Goal: Information Seeking & Learning: Learn about a topic

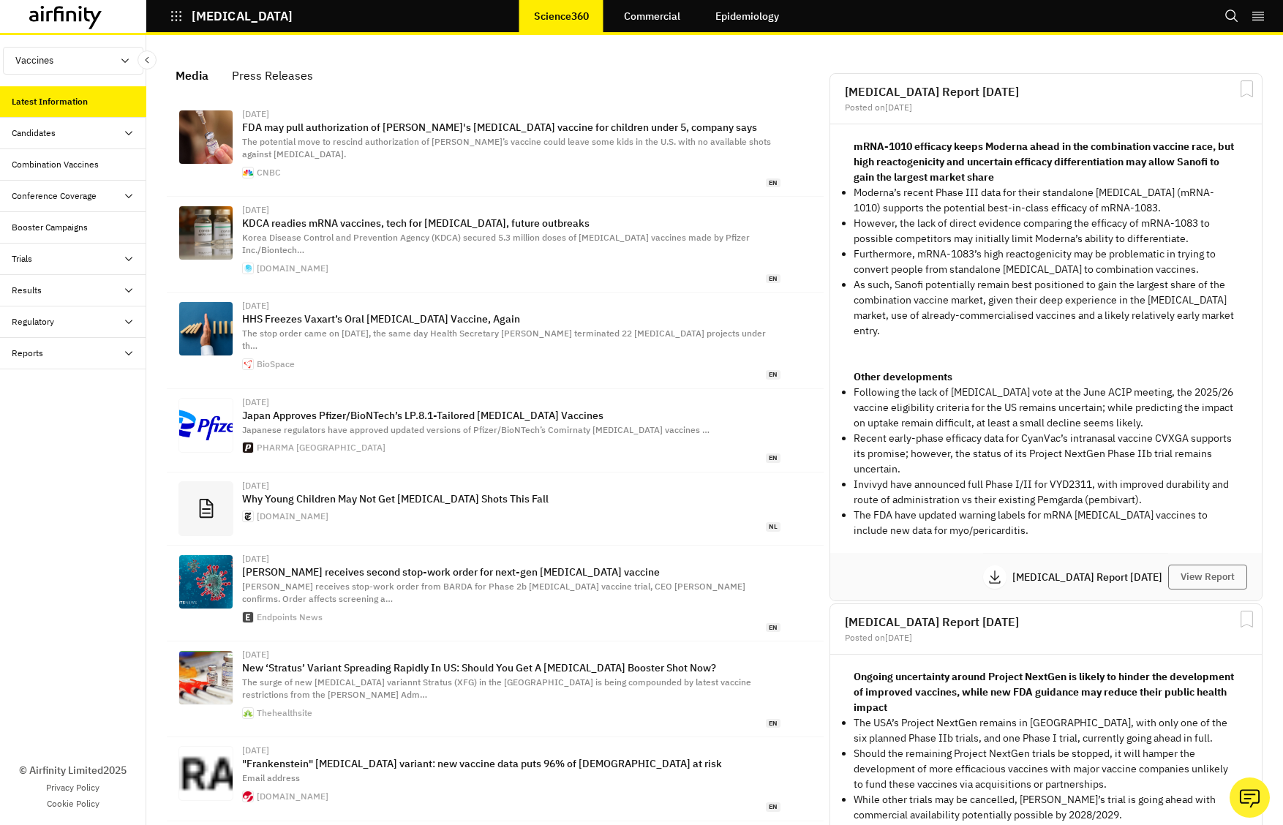
scroll to position [931, 439]
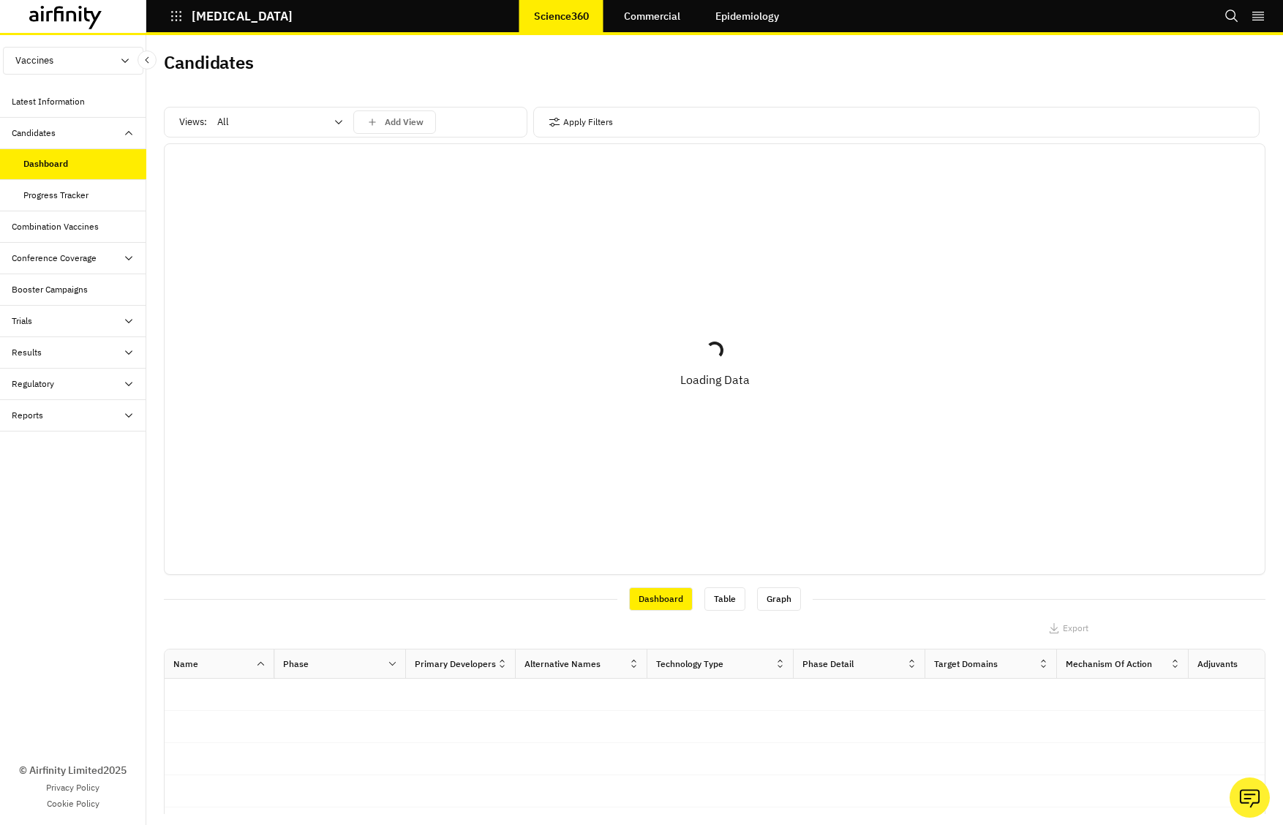
click at [97, 257] on div "Conference Coverage" at bounding box center [79, 258] width 135 height 13
click at [80, 380] on div "Trials" at bounding box center [79, 383] width 135 height 13
click at [74, 420] on div "Table" at bounding box center [84, 415] width 123 height 13
